Goal: Task Accomplishment & Management: Manage account settings

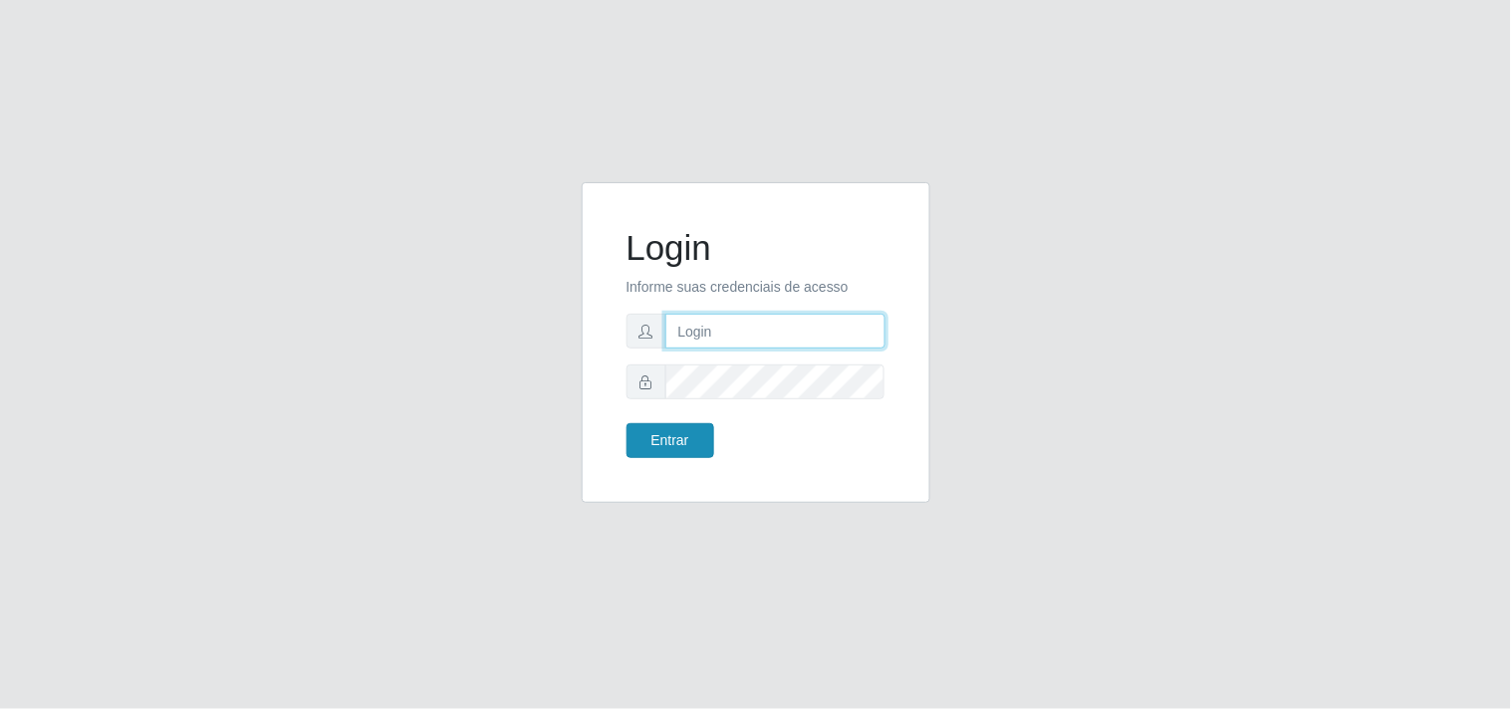
type input "[EMAIL_ADDRESS][DOMAIN_NAME]"
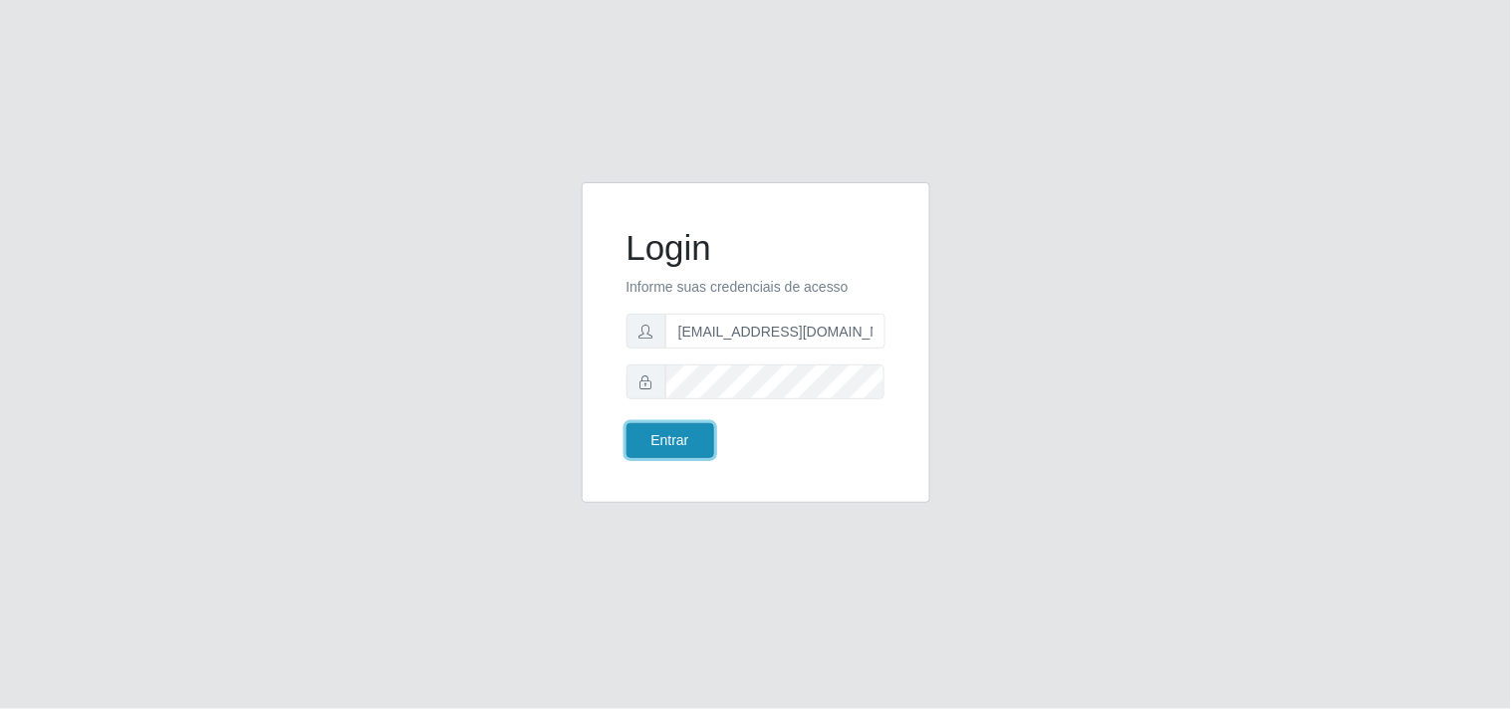
click at [662, 445] on button "Entrar" at bounding box center [671, 440] width 88 height 35
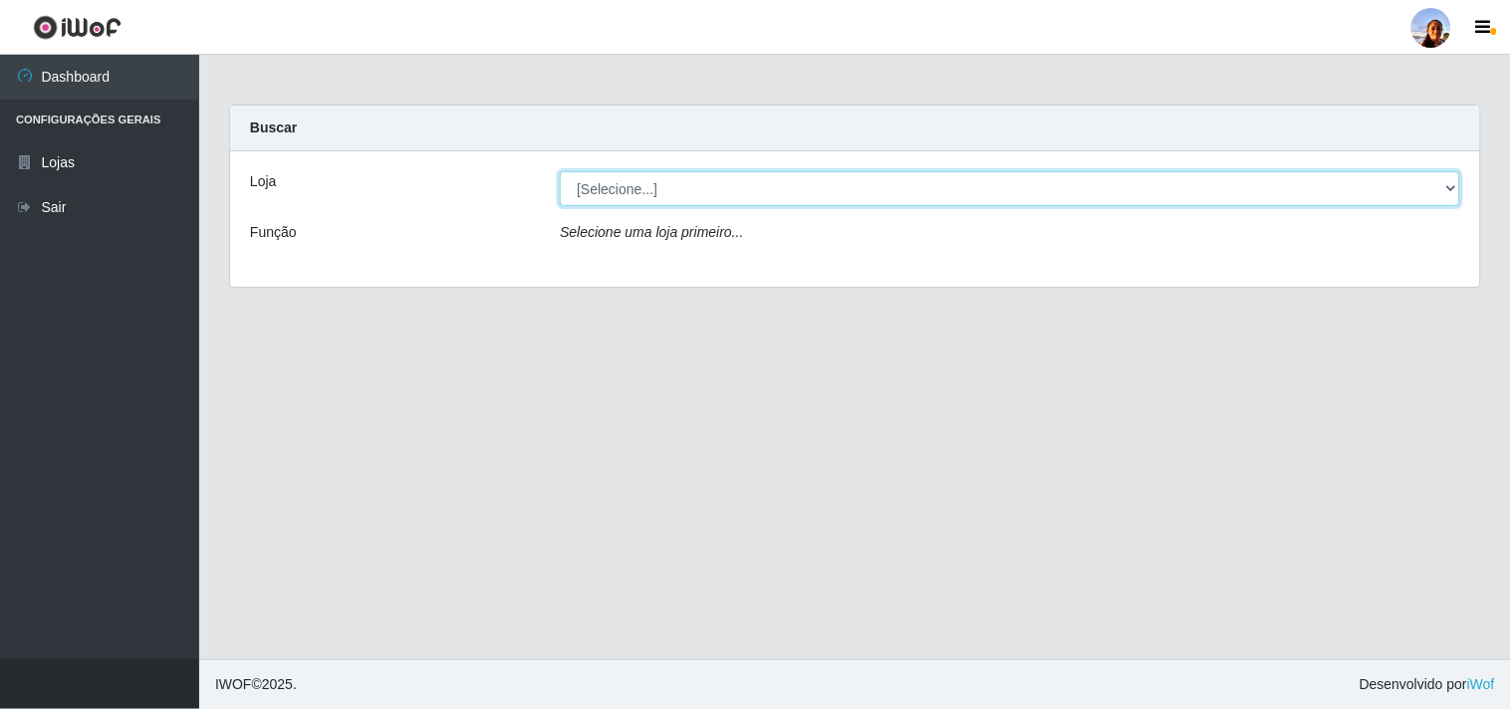
click at [820, 183] on select "[Selecione...] Supermercado [GEOGRAPHIC_DATA]" at bounding box center [1010, 188] width 901 height 35
select select "166"
click at [560, 171] on select "[Selecione...] Supermercado [GEOGRAPHIC_DATA]" at bounding box center [1010, 188] width 901 height 35
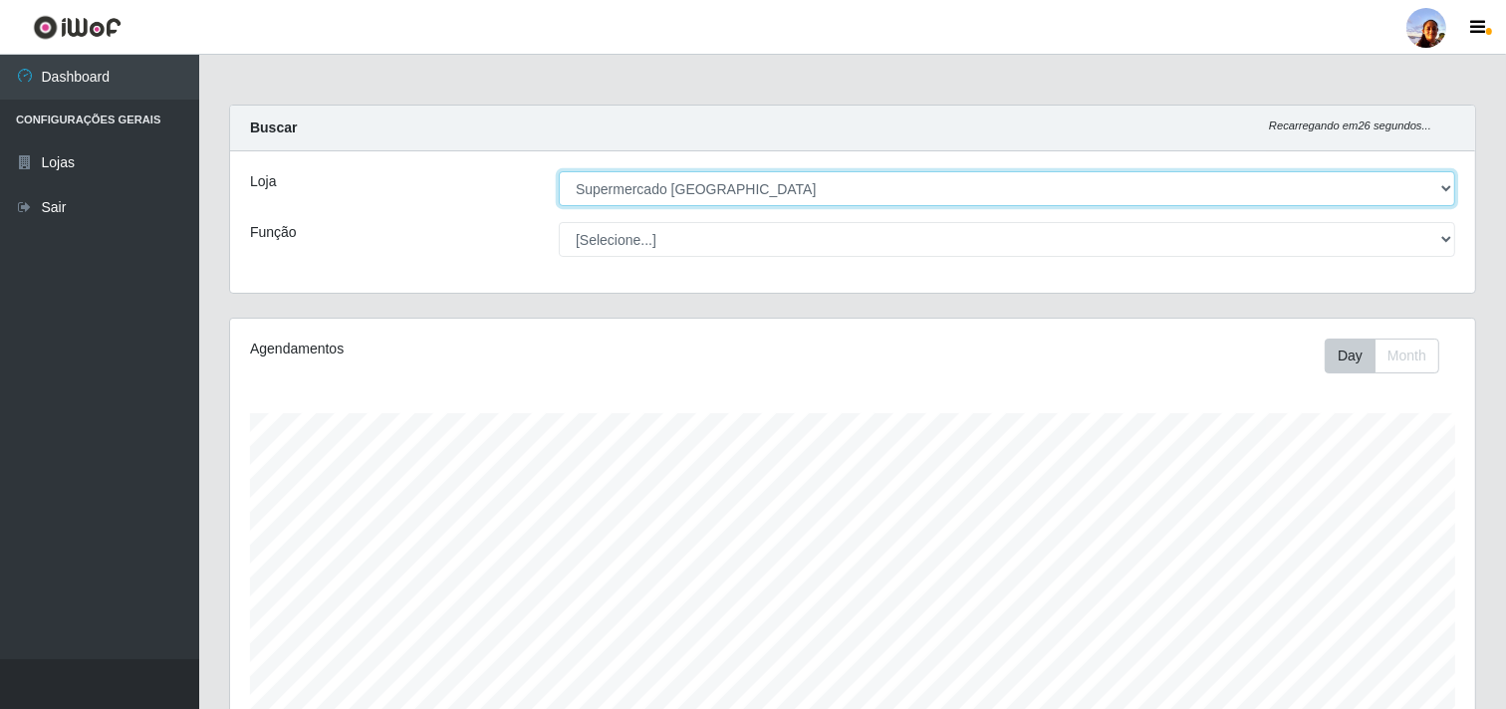
scroll to position [347, 0]
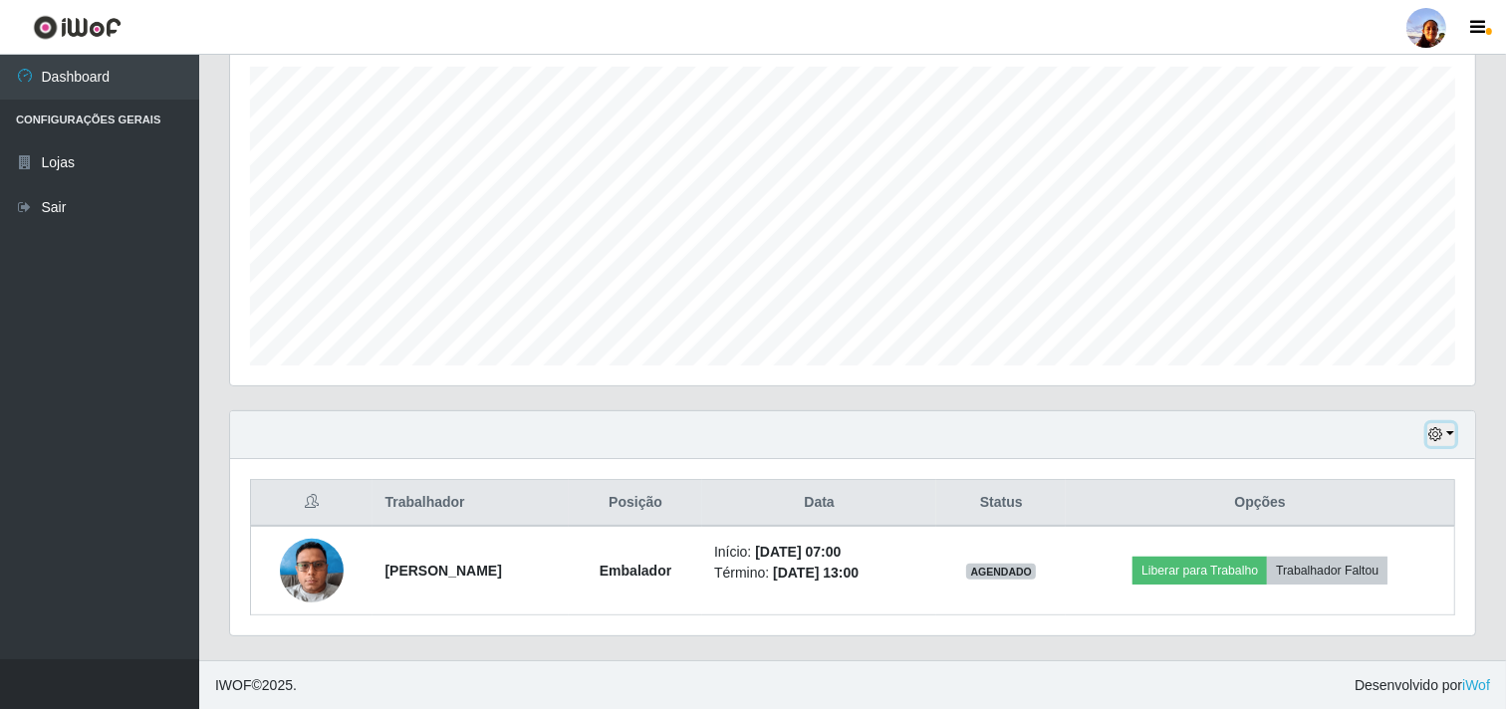
click at [1432, 436] on icon "button" at bounding box center [1436, 434] width 14 height 14
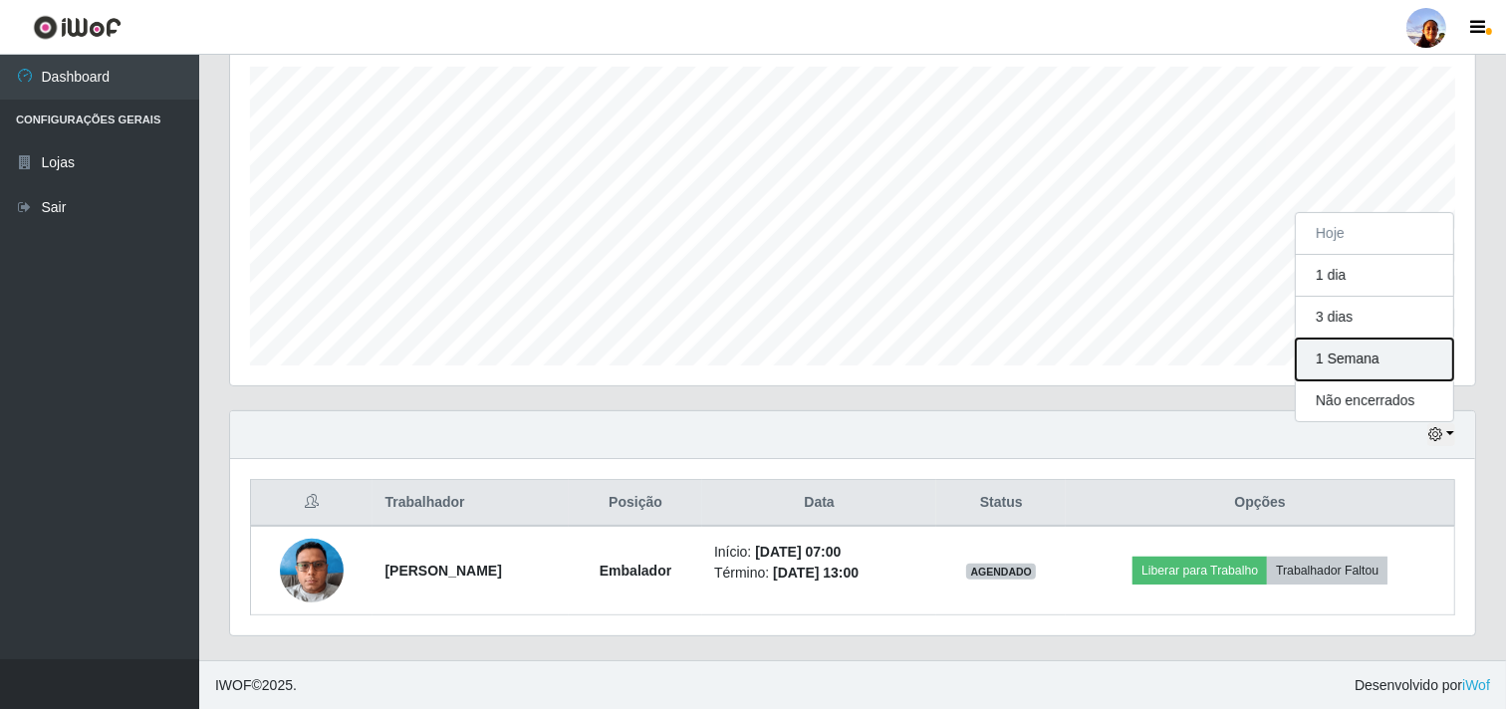
click at [1341, 351] on button "1 Semana" at bounding box center [1374, 360] width 157 height 42
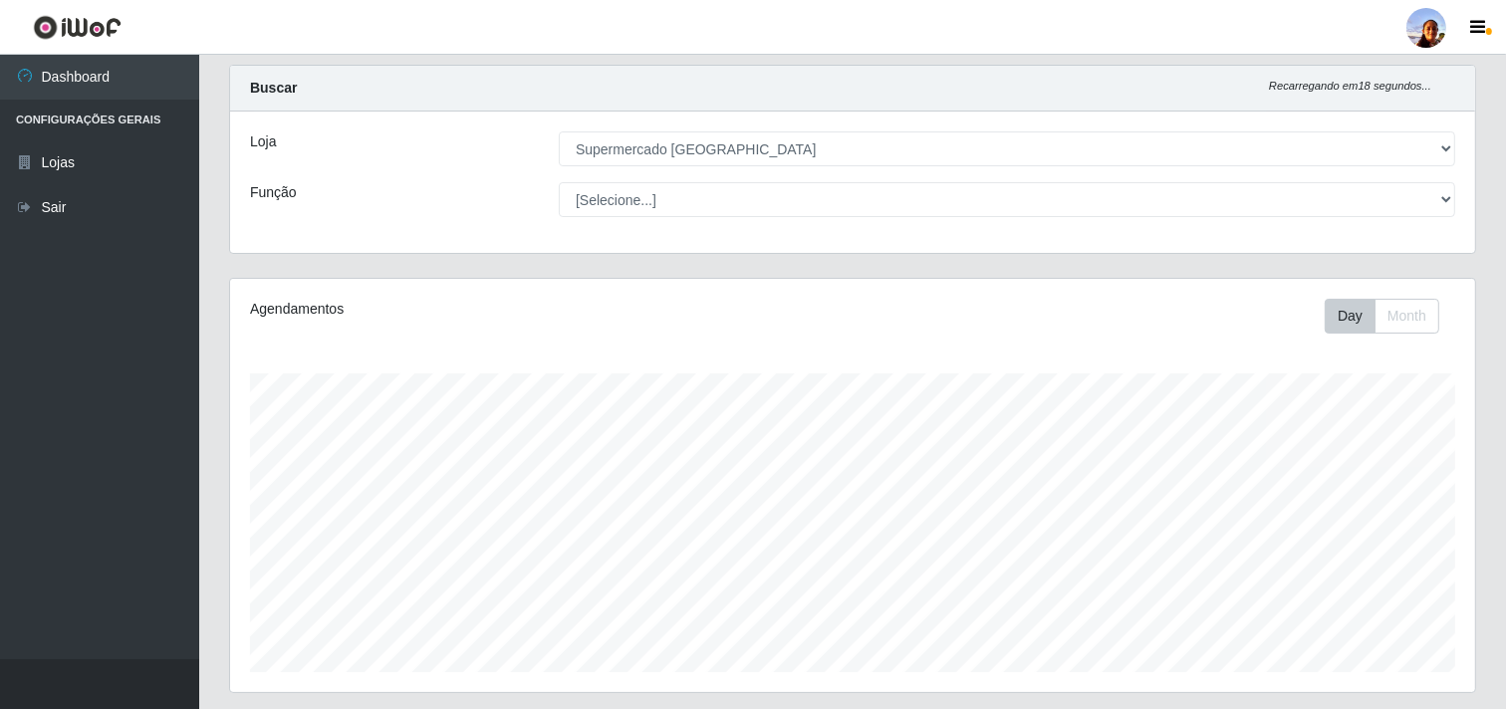
scroll to position [0, 0]
